Goal: Information Seeking & Learning: Check status

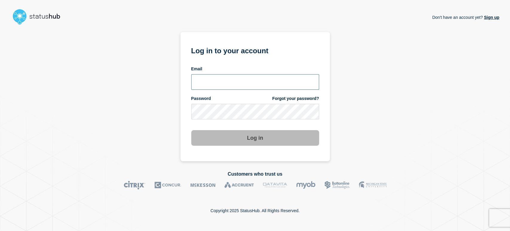
click at [219, 79] on input "email input" at bounding box center [255, 82] width 128 height 16
type input "sean.webb@conexon.us"
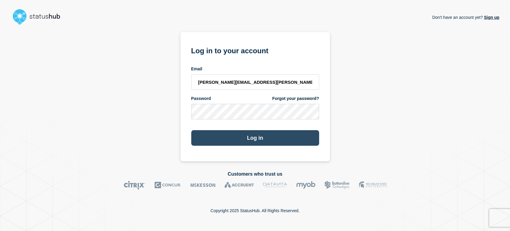
click at [229, 133] on button "Log in" at bounding box center [255, 138] width 128 height 16
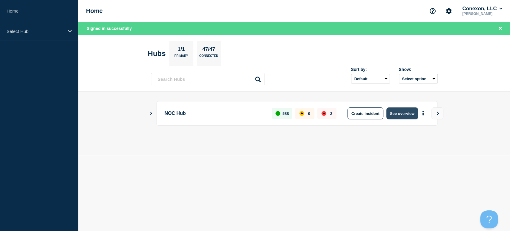
click at [401, 116] on button "See overview" at bounding box center [402, 113] width 32 height 12
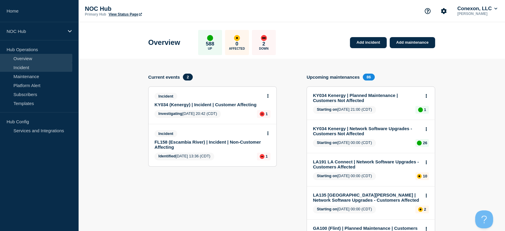
click at [33, 70] on link "Incident" at bounding box center [36, 67] width 72 height 9
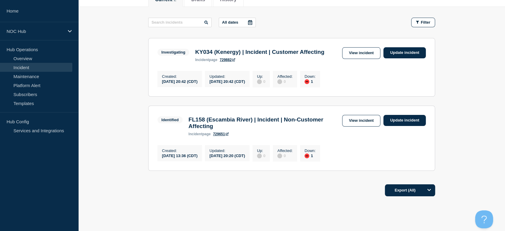
scroll to position [53, 0]
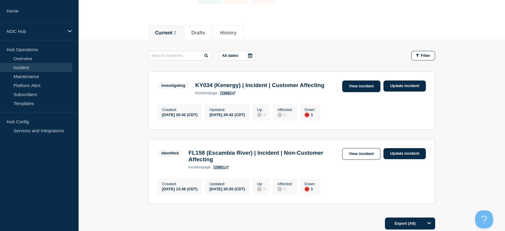
click at [354, 88] on link "View incident" at bounding box center [361, 86] width 39 height 12
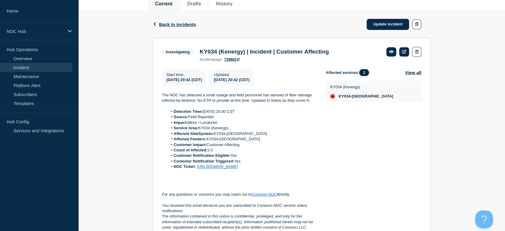
scroll to position [66, 0]
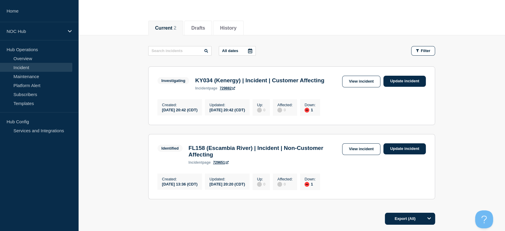
scroll to position [99, 0]
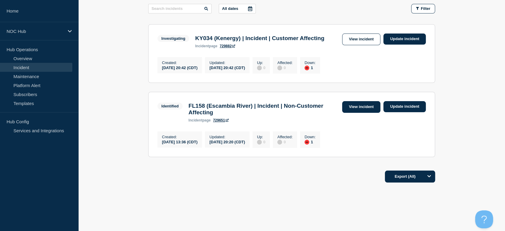
click at [358, 113] on link "View incident" at bounding box center [361, 107] width 39 height 12
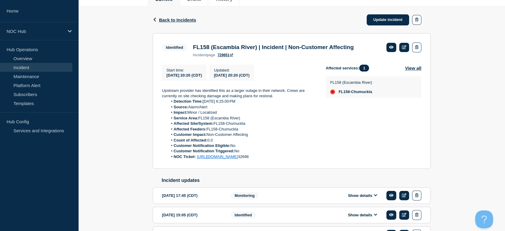
scroll to position [99, 0]
